Goal: Task Accomplishment & Management: Use online tool/utility

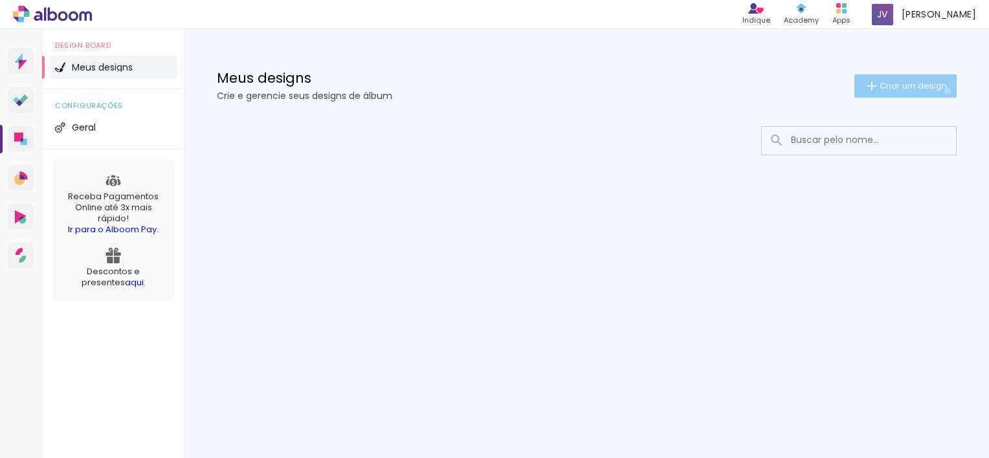
click at [945, 90] on span "Criar um design" at bounding box center [912, 86] width 67 height 8
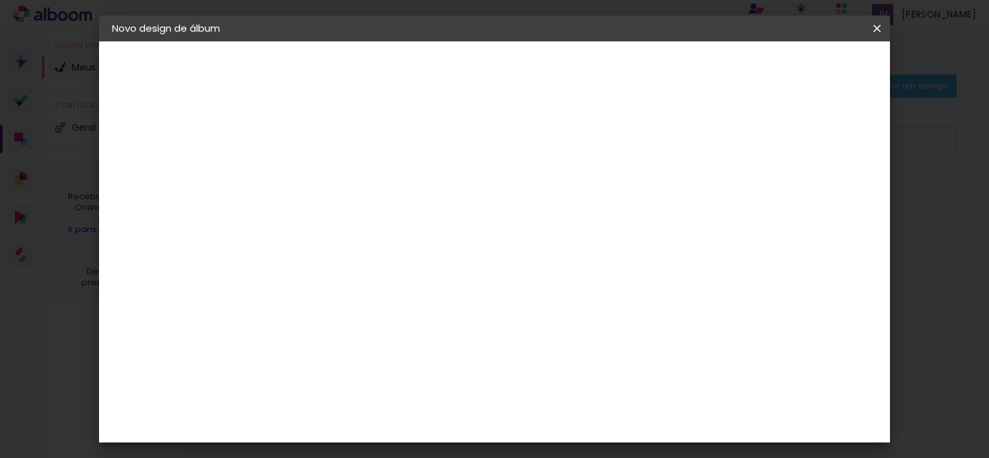
click at [324, 170] on input at bounding box center [324, 174] width 0 height 20
type input "Vitor & Ana"
type paper-input "Vitor & Ana"
click at [0, 0] on slot "Avançar" at bounding box center [0, 0] width 0 height 0
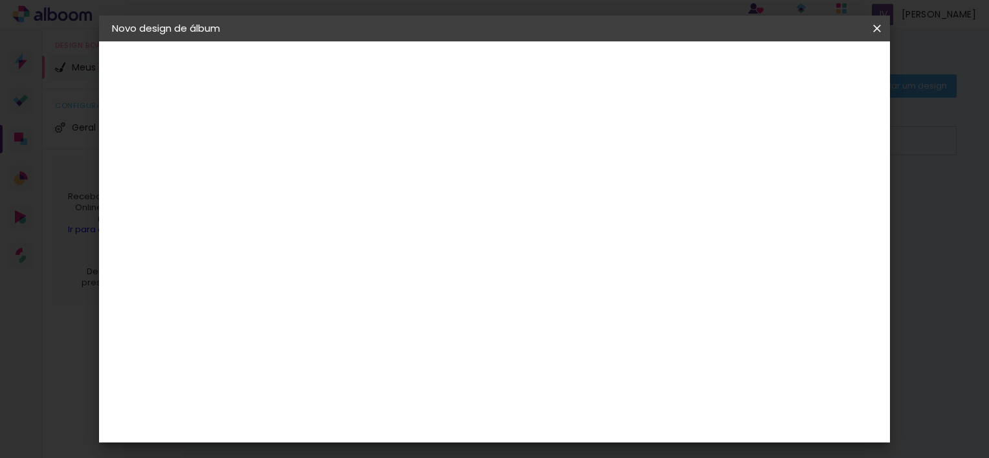
click at [346, 361] on div "Amplicolor" at bounding box center [342, 366] width 56 height 10
click at [0, 0] on slot "Avançar" at bounding box center [0, 0] width 0 height 0
click at [411, 254] on span "20 × 25" at bounding box center [381, 257] width 60 height 27
click at [0, 0] on slot "Avançar" at bounding box center [0, 0] width 0 height 0
click at [796, 65] on span "Iniciar design" at bounding box center [766, 68] width 59 height 9
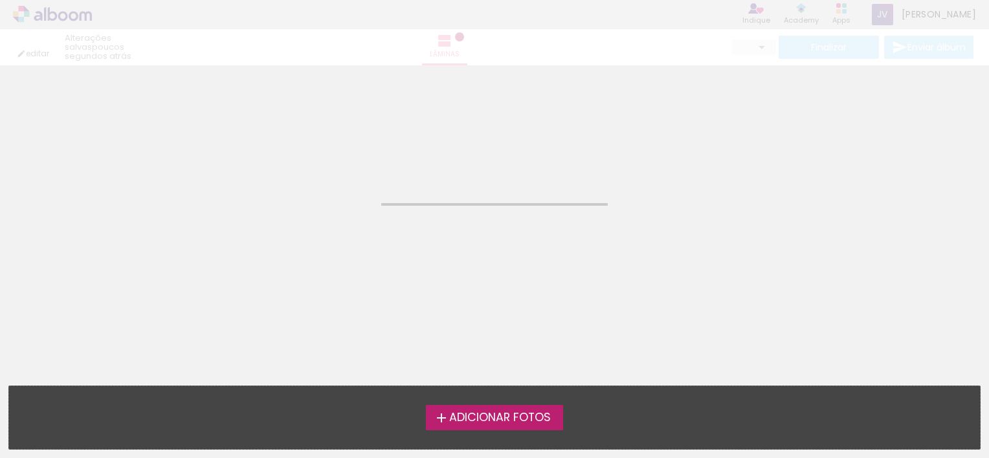
click at [485, 412] on span "Adicionar Fotos" at bounding box center [500, 418] width 102 height 12
click at [0, 0] on input "file" at bounding box center [0, 0] width 0 height 0
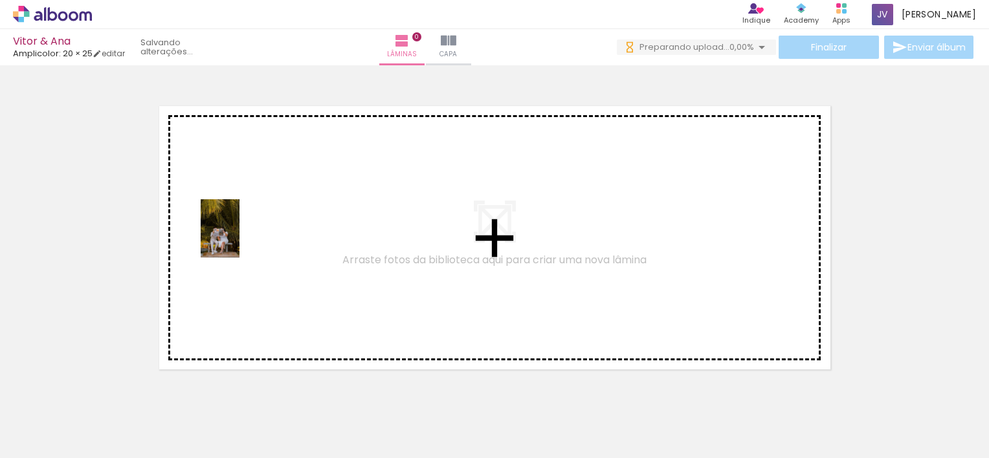
drag, startPoint x: 224, startPoint y: 266, endPoint x: 241, endPoint y: 236, distance: 35.1
click at [241, 236] on quentale-workspace at bounding box center [494, 229] width 989 height 458
